Goal: Find specific page/section: Find specific page/section

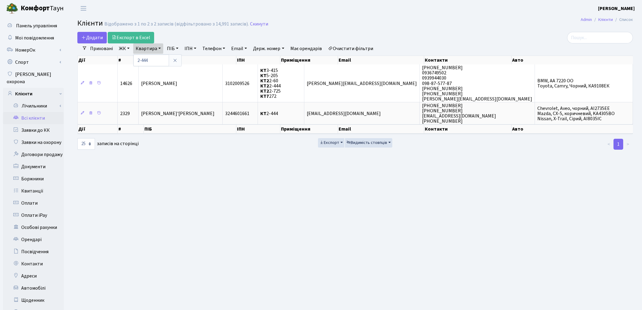
select select "25"
click at [592, 211] on main "Admin Клієнти Список Клієнти Відображено з 1 по 2 з 2 записів (відфільтровано з…" at bounding box center [355, 193] width 574 height 353
click at [39, 112] on link "Всі клієнти" at bounding box center [33, 118] width 61 height 12
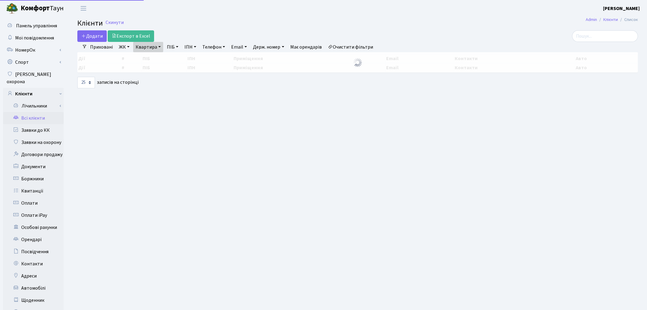
select select "25"
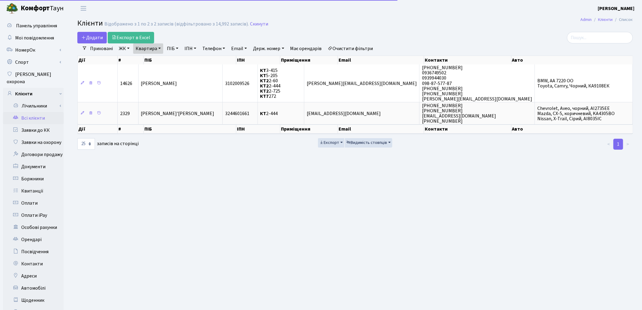
click at [153, 52] on link "Квартира" at bounding box center [148, 48] width 30 height 10
click at [154, 58] on input "2-444" at bounding box center [152, 61] width 36 height 12
type input "2"
type input "314"
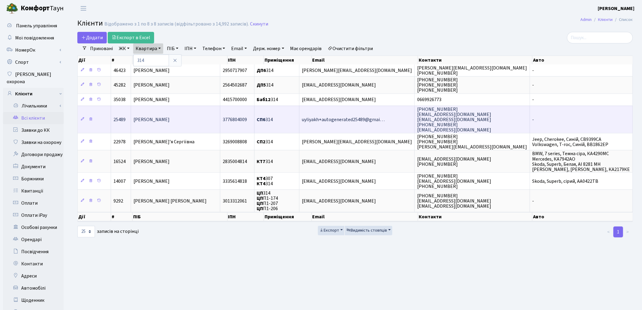
click at [170, 117] on span "[PERSON_NAME]" at bounding box center [152, 119] width 36 height 7
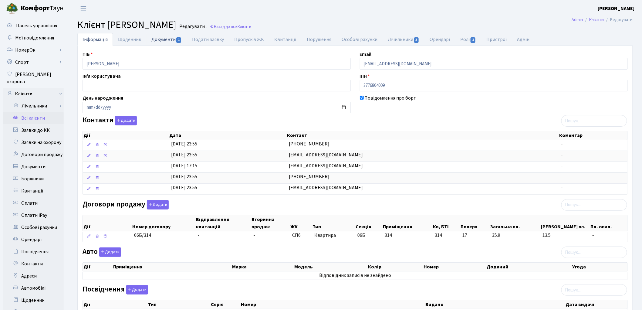
click at [158, 42] on link "Документи 1" at bounding box center [166, 39] width 41 height 12
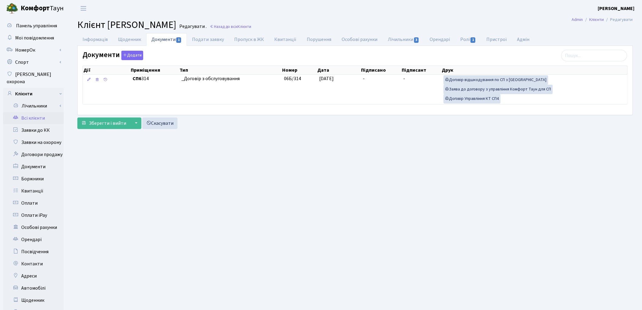
click at [36, 112] on link "Всі клієнти" at bounding box center [33, 118] width 61 height 12
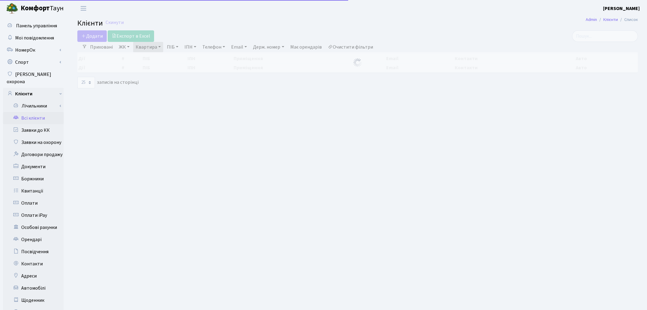
select select "25"
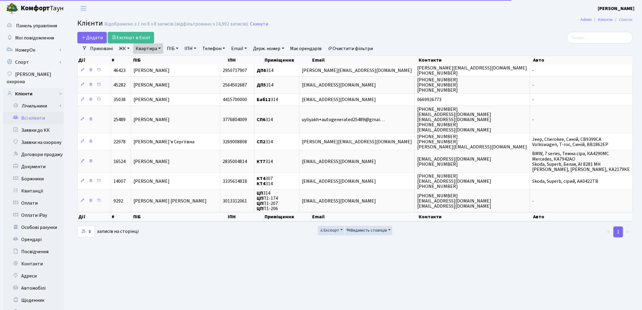
click at [151, 50] on link "Квартира" at bounding box center [148, 48] width 30 height 10
click at [151, 59] on input "314" at bounding box center [152, 61] width 36 height 12
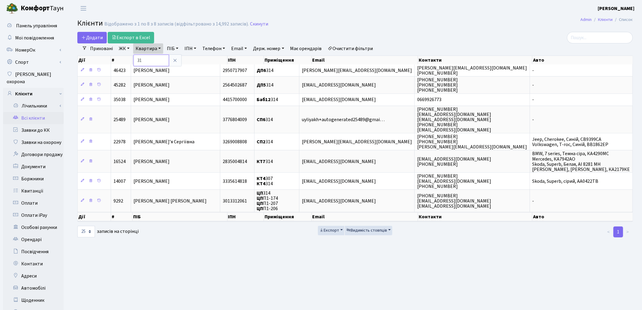
type input "3"
type input "114"
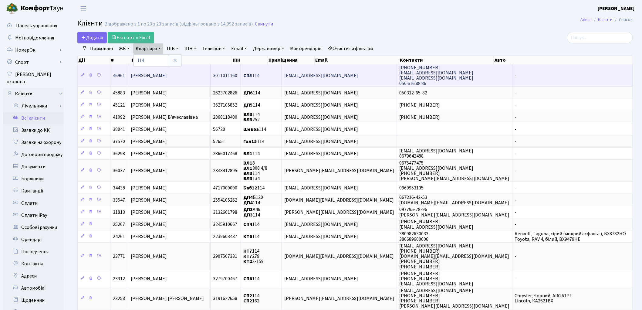
click at [155, 74] on span "[PERSON_NAME]" at bounding box center [149, 75] width 36 height 7
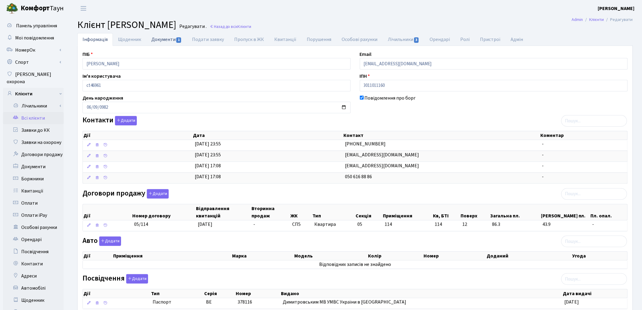
click at [162, 41] on link "Документи 1" at bounding box center [166, 39] width 41 height 12
select select "25"
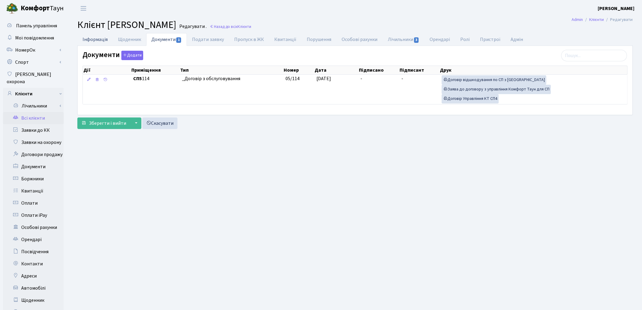
click at [108, 43] on link "Інформація" at bounding box center [95, 39] width 36 height 12
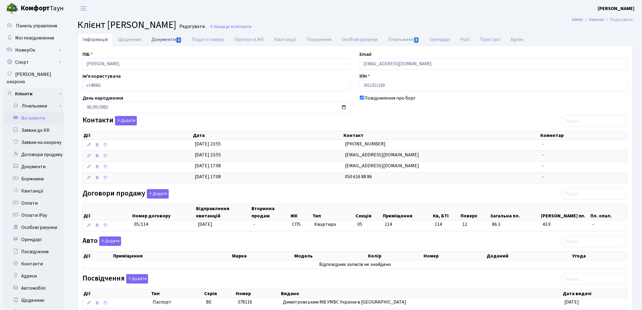
click at [161, 41] on link "Документи 1" at bounding box center [166, 39] width 41 height 12
